Goal: Task Accomplishment & Management: Use online tool/utility

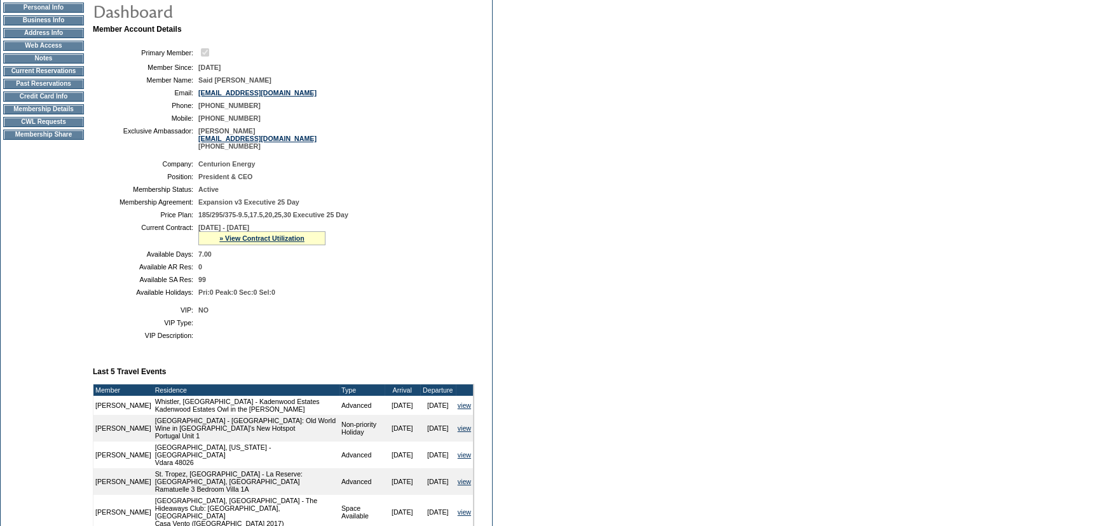
scroll to position [121, 0]
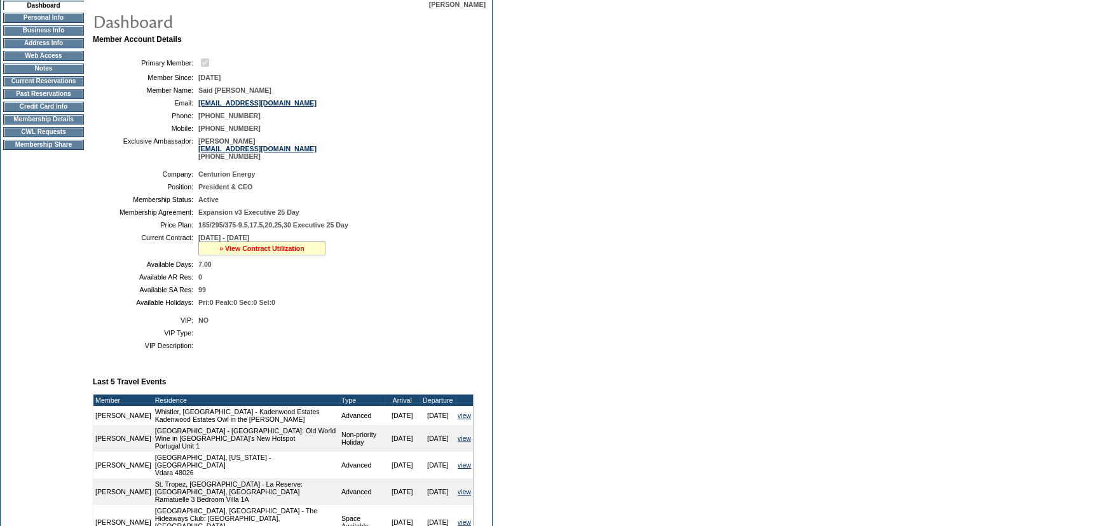
click at [298, 249] on link "» View Contract Utilization" at bounding box center [261, 249] width 85 height 8
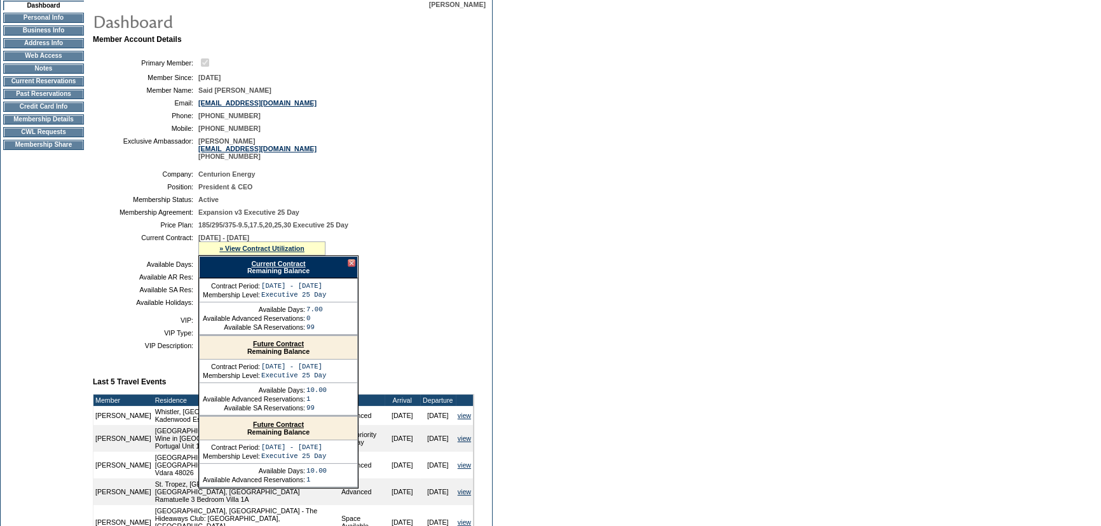
click at [286, 266] on link "Current Contract" at bounding box center [278, 264] width 54 height 8
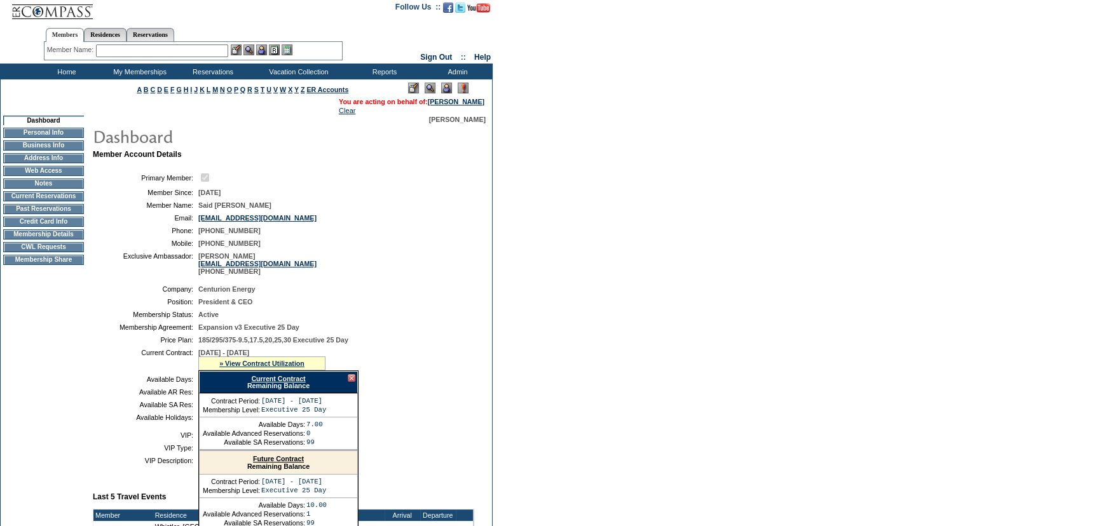
scroll to position [0, 0]
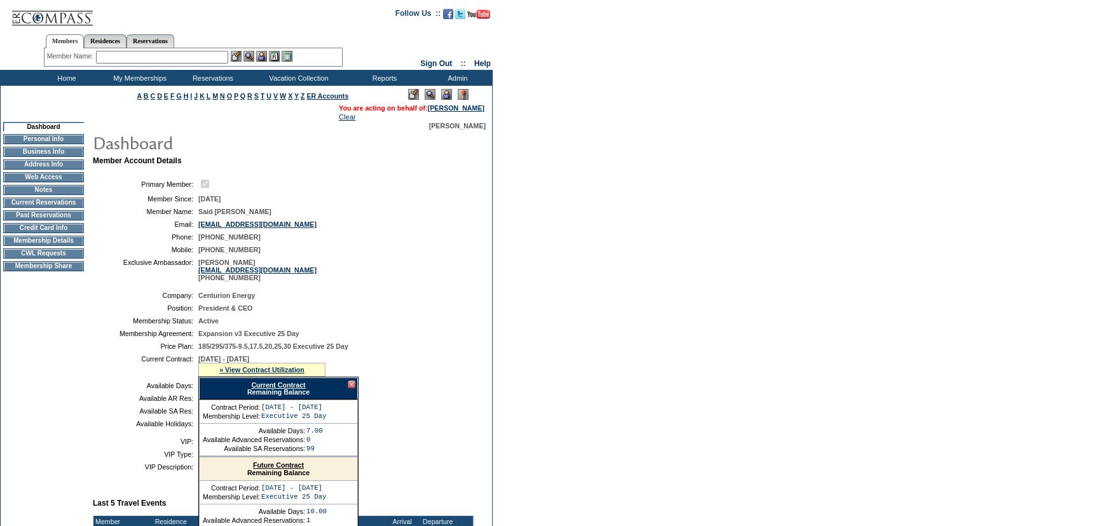
click at [62, 74] on td "Home" at bounding box center [65, 78] width 73 height 16
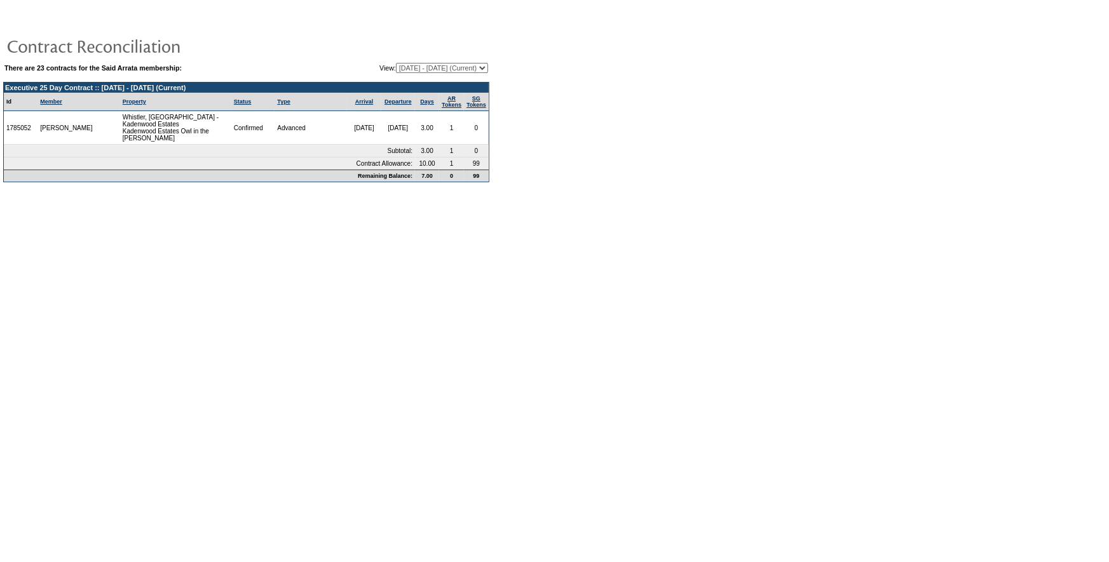
click at [447, 68] on select "[DATE] - [DATE] [DATE] - [DATE] [DATE] - [DATE] [DATE] - [DATE] [DATE] - [DATE]…" at bounding box center [442, 68] width 92 height 10
select select "85826"
click at [396, 63] on select "08/11/05 - 08/31/06 09/01/06 - 08/31/07 09/01/07 - 08/31/08 09/01/08 - 08/31/09…" at bounding box center [442, 68] width 92 height 10
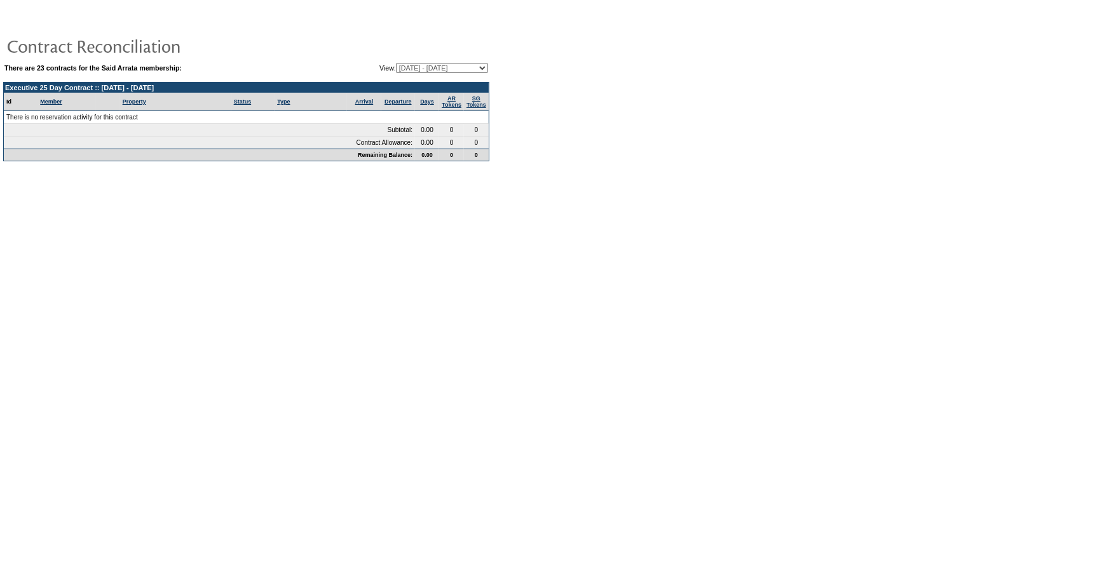
click at [427, 69] on select "[DATE] - [DATE] [DATE] - [DATE] [DATE] - [DATE] [DATE] - [DATE] [DATE] - [DATE]…" at bounding box center [442, 68] width 92 height 10
select select "74859"
click at [396, 63] on select "[DATE] - [DATE] [DATE] - [DATE] [DATE] - [DATE] [DATE] - [DATE] [DATE] - [DATE]…" at bounding box center [442, 68] width 92 height 10
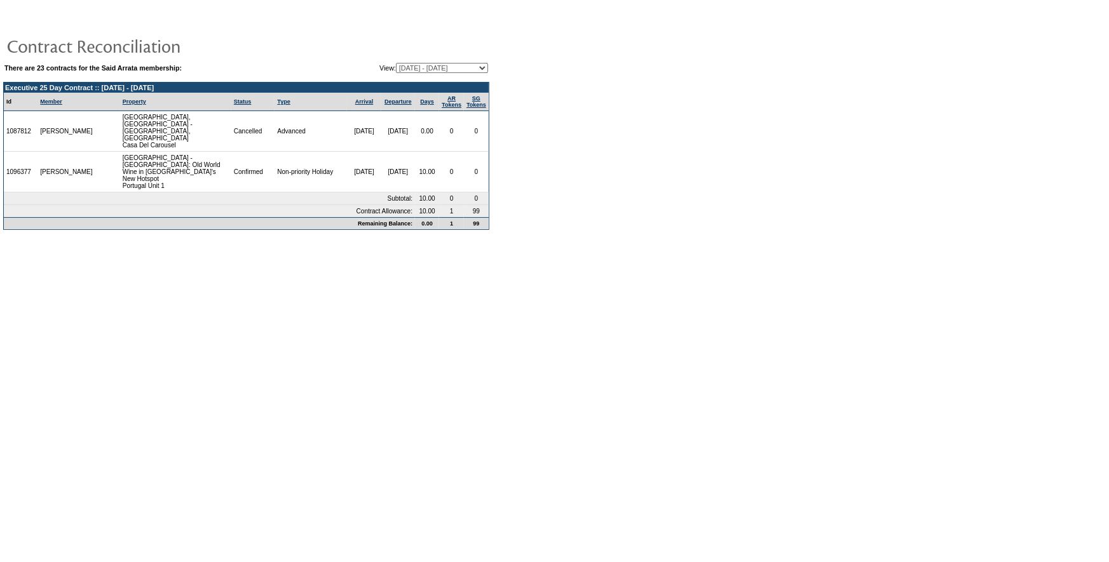
click at [451, 64] on select "[DATE] - [DATE] [DATE] - [DATE] [DATE] - [DATE] [DATE] - [DATE] [DATE] - [DATE]…" at bounding box center [442, 68] width 92 height 10
select select "80621"
click at [396, 63] on select "[DATE] - [DATE] [DATE] - [DATE] [DATE] - [DATE] [DATE] - [DATE] [DATE] - [DATE]…" at bounding box center [442, 68] width 92 height 10
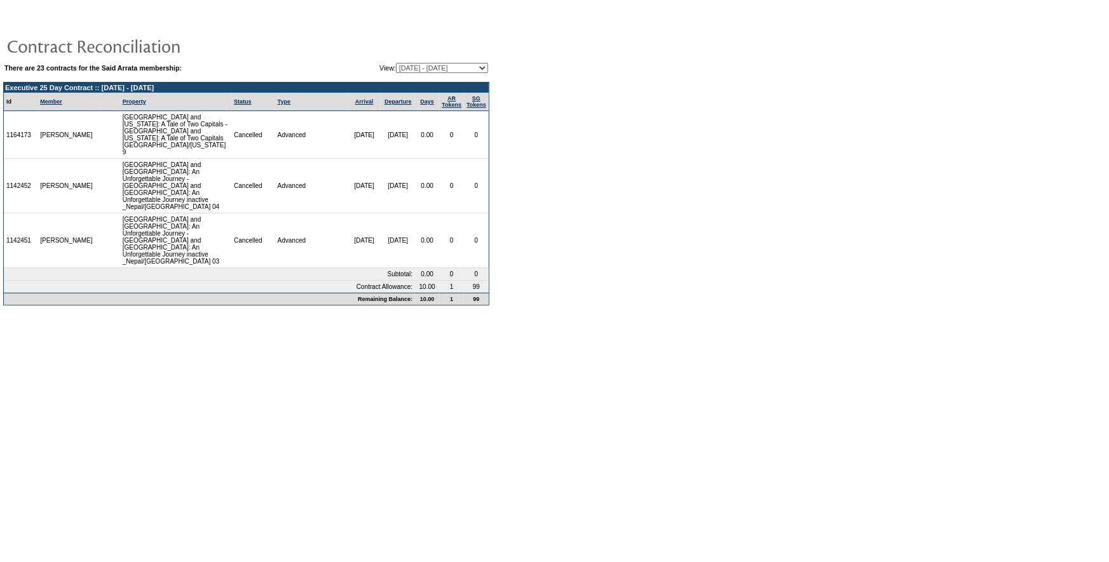
click at [407, 69] on select "[DATE] - [DATE] [DATE] - [DATE] [DATE] - [DATE] [DATE] - [DATE] [DATE] - [DATE]…" at bounding box center [442, 68] width 92 height 10
select select "85826"
click at [396, 63] on select "[DATE] - [DATE] [DATE] - [DATE] [DATE] - [DATE] [DATE] - [DATE] [DATE] - [DATE]…" at bounding box center [442, 68] width 92 height 10
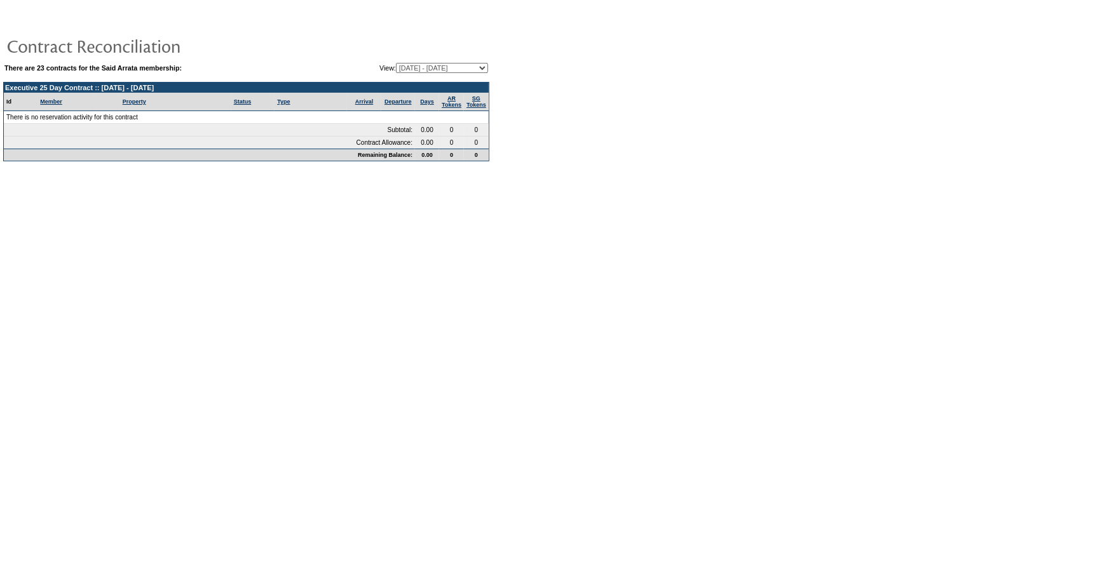
click at [406, 69] on select "[DATE] - [DATE] [DATE] - [DATE] [DATE] - [DATE] [DATE] - [DATE] [DATE] - [DATE]…" at bounding box center [442, 68] width 92 height 10
select select "100185"
click at [396, 63] on select "[DATE] - [DATE] [DATE] - [DATE] [DATE] - [DATE] [DATE] - [DATE] [DATE] - [DATE]…" at bounding box center [442, 68] width 92 height 10
